Goal: Unclear: Browse casually

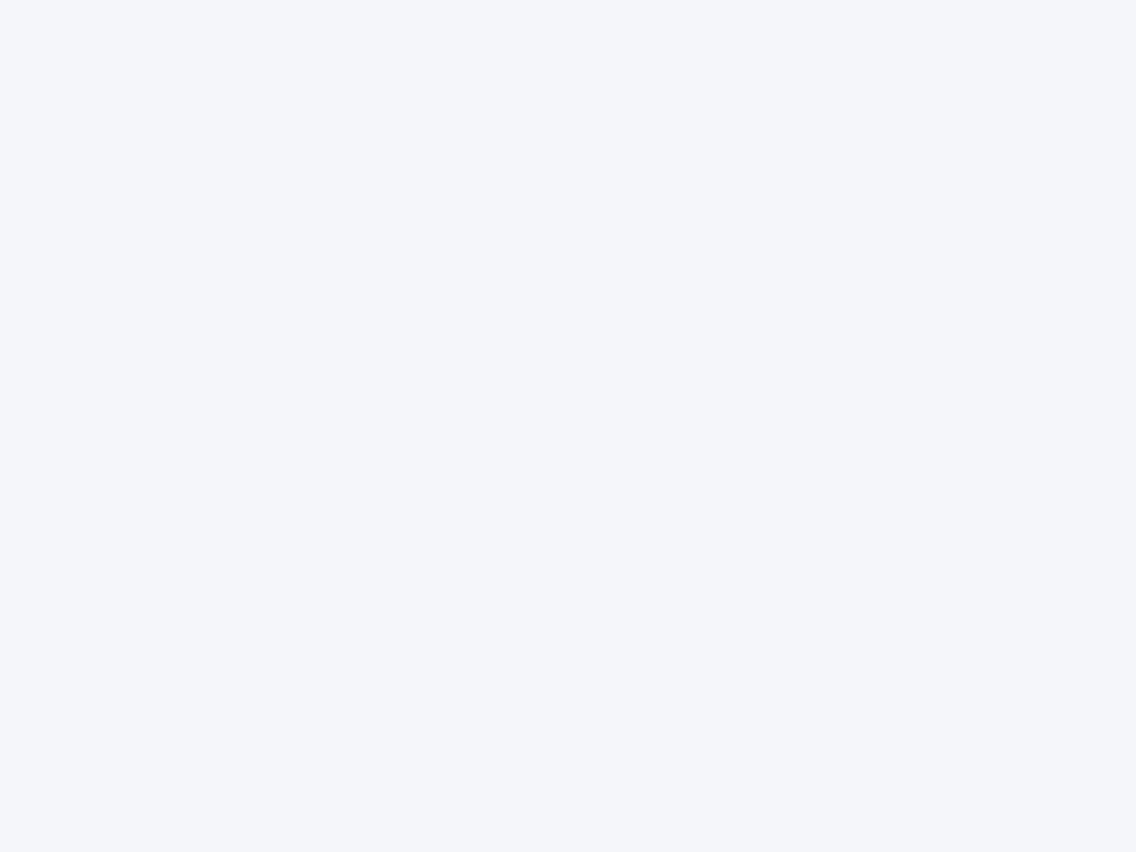
click at [568, 426] on div at bounding box center [568, 426] width 1136 height 852
